Goal: Task Accomplishment & Management: Use online tool/utility

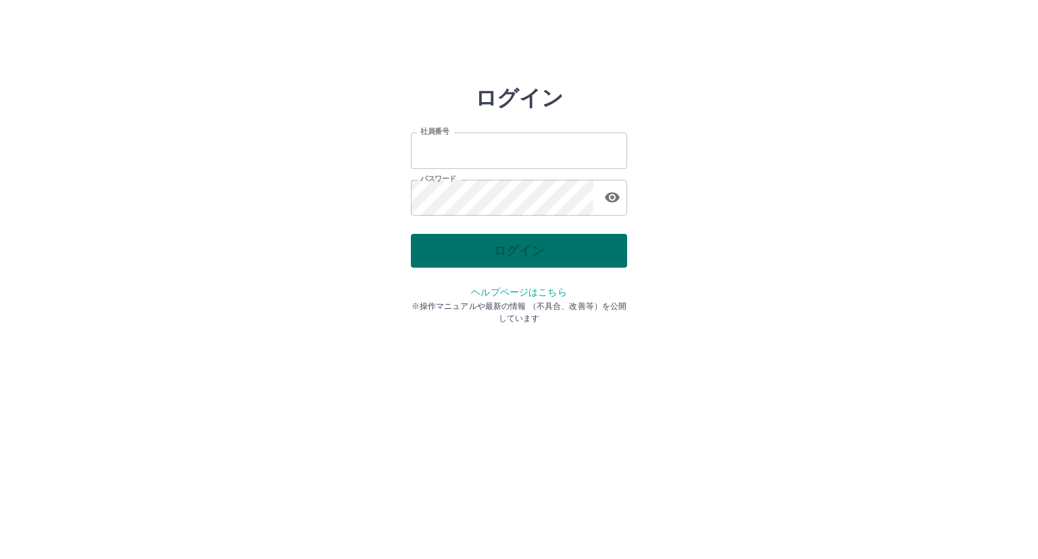
type input "*******"
click at [556, 249] on div "ログイン" at bounding box center [519, 251] width 216 height 34
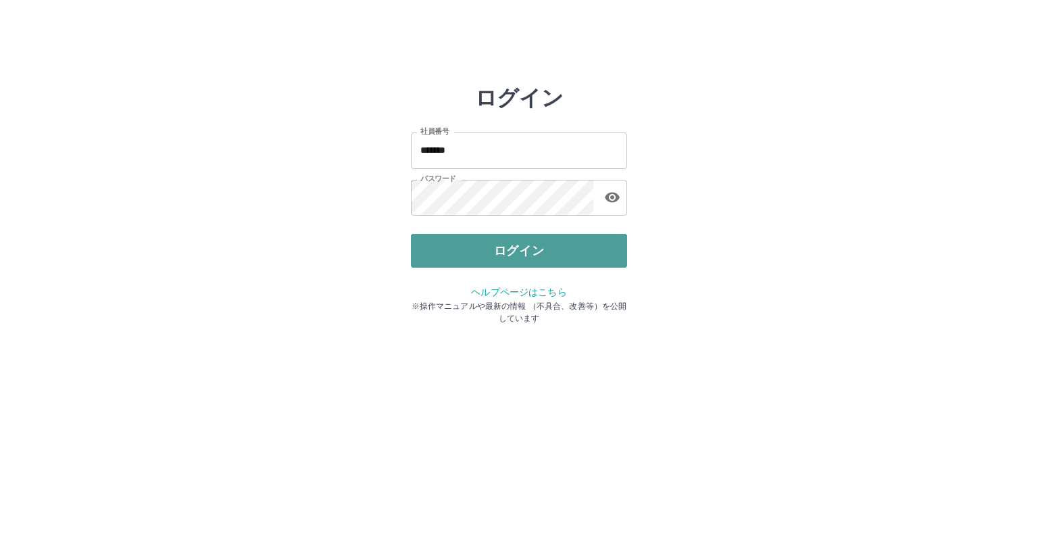
click at [556, 249] on button "ログイン" at bounding box center [519, 251] width 216 height 34
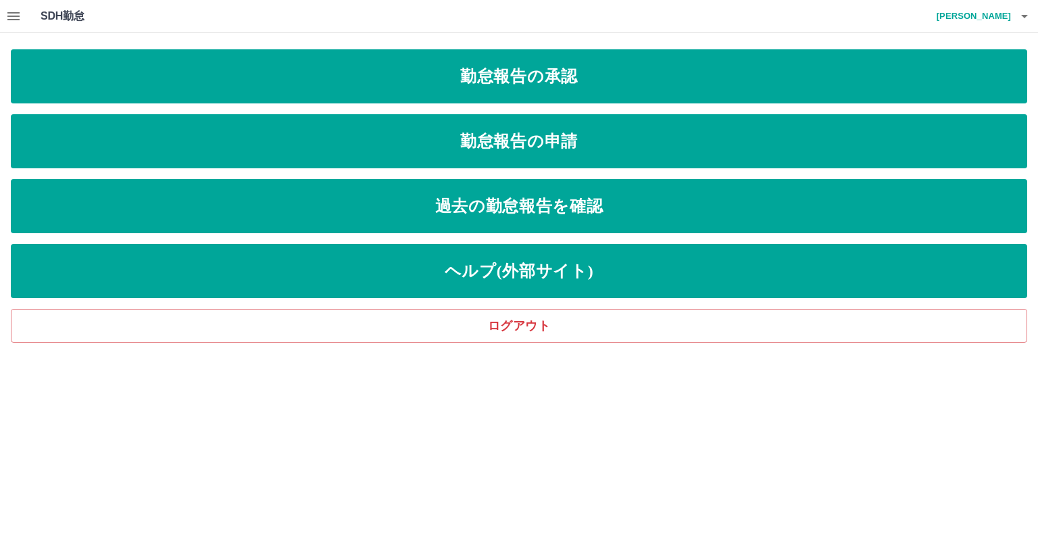
click at [19, 14] on icon "button" at bounding box center [13, 16] width 16 height 16
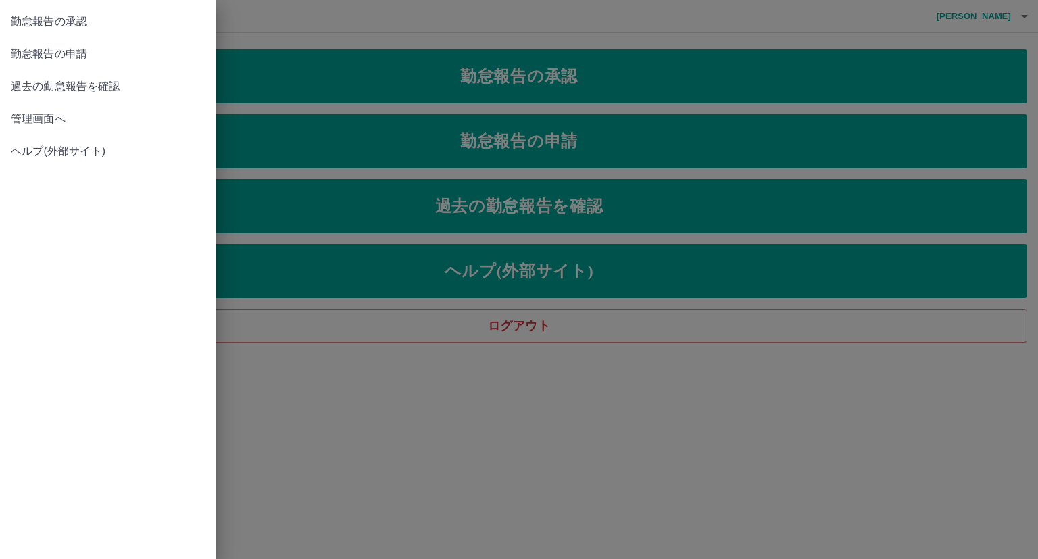
click at [50, 118] on span "管理画面へ" at bounding box center [108, 119] width 195 height 16
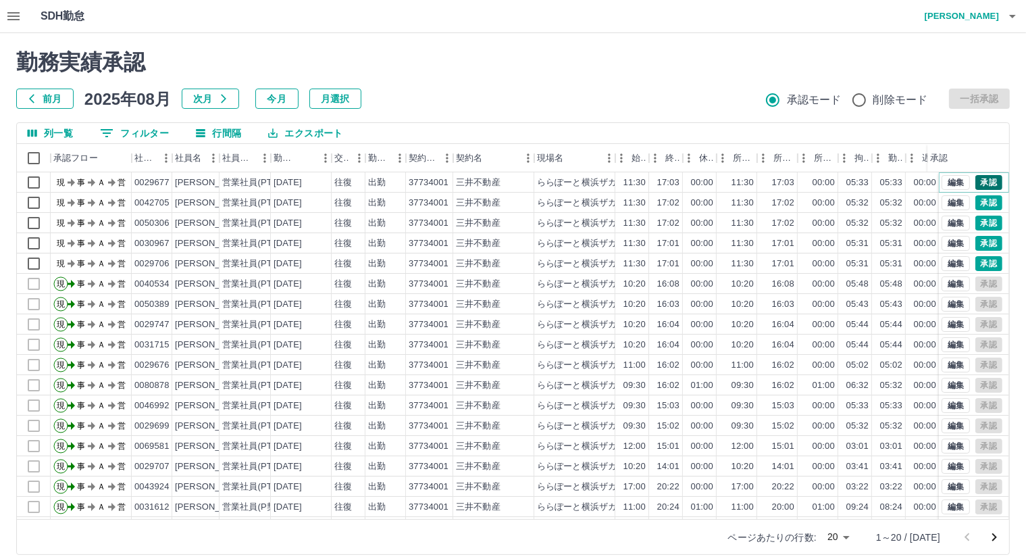
click at [983, 180] on button "承認" at bounding box center [989, 182] width 27 height 15
click at [982, 207] on button "承認" at bounding box center [989, 202] width 27 height 15
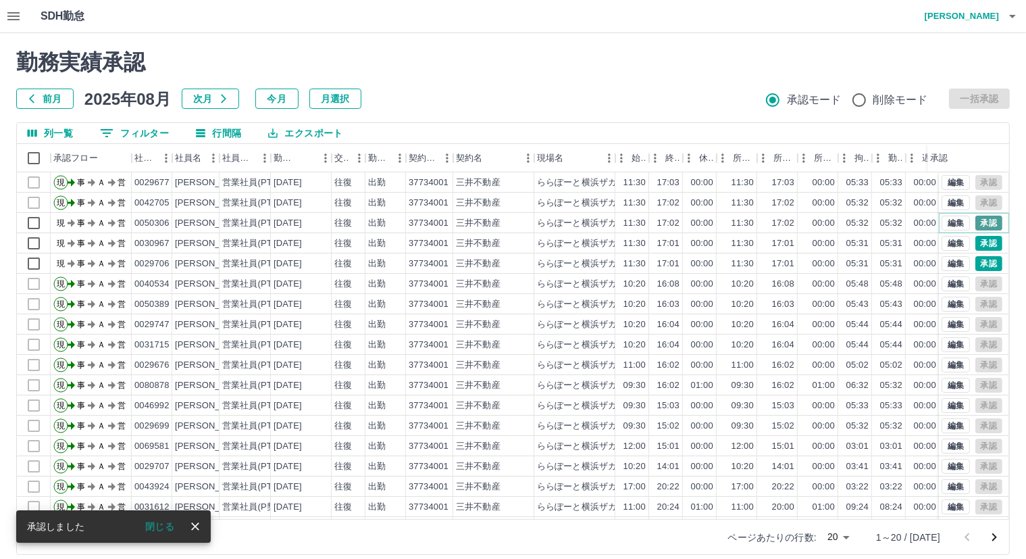
click at [981, 222] on button "承認" at bounding box center [989, 223] width 27 height 15
click at [976, 239] on button "承認" at bounding box center [989, 243] width 27 height 15
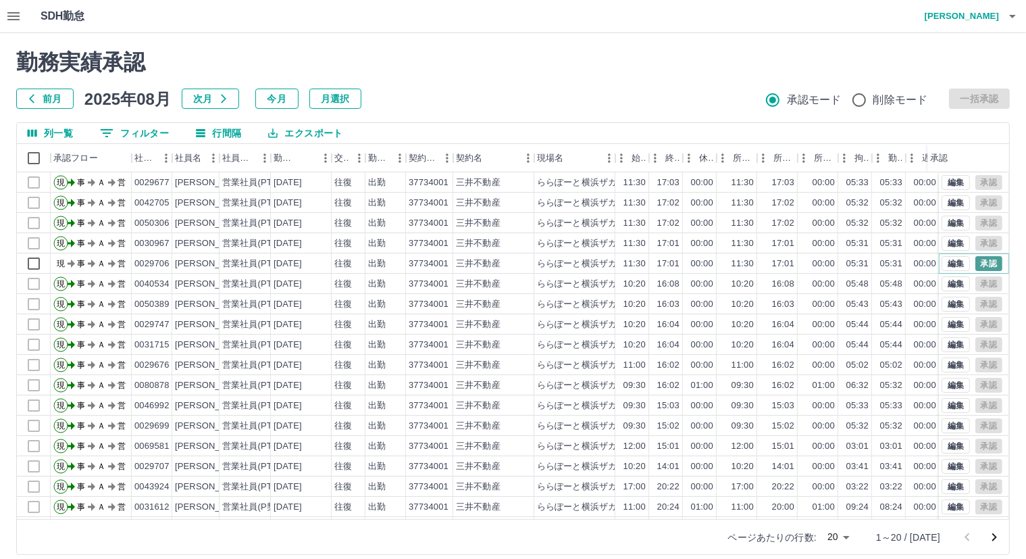
click at [976, 257] on button "承認" at bounding box center [989, 263] width 27 height 15
